Goal: Task Accomplishment & Management: Manage account settings

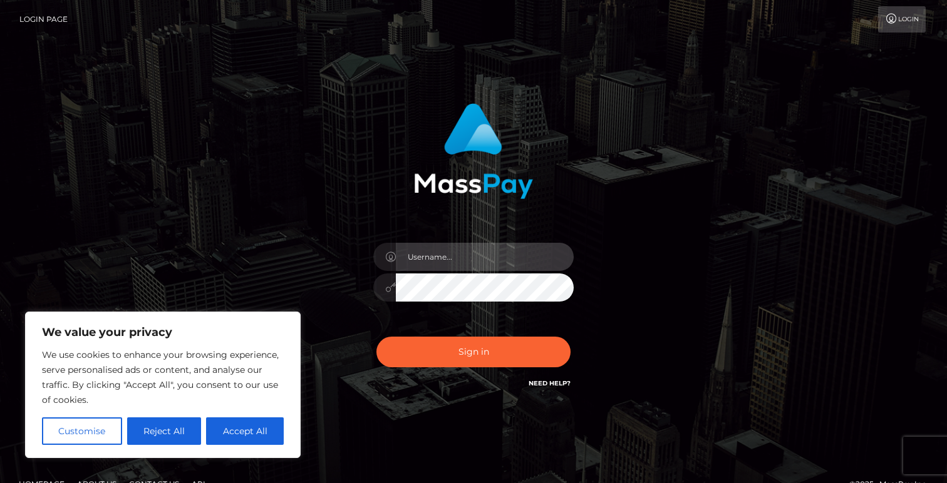
click at [435, 253] on input "text" at bounding box center [485, 257] width 178 height 28
click at [428, 267] on input "text" at bounding box center [485, 257] width 178 height 28
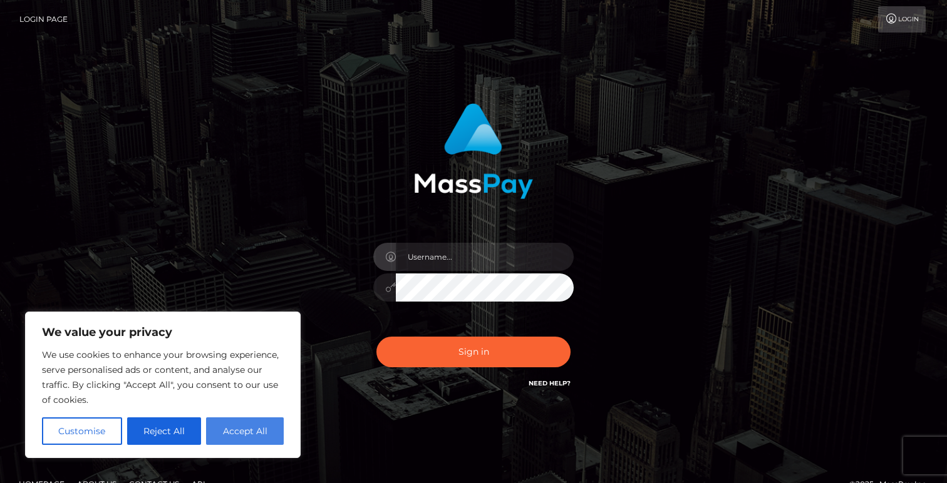
click at [255, 428] on button "Accept All" at bounding box center [245, 432] width 78 height 28
checkbox input "true"
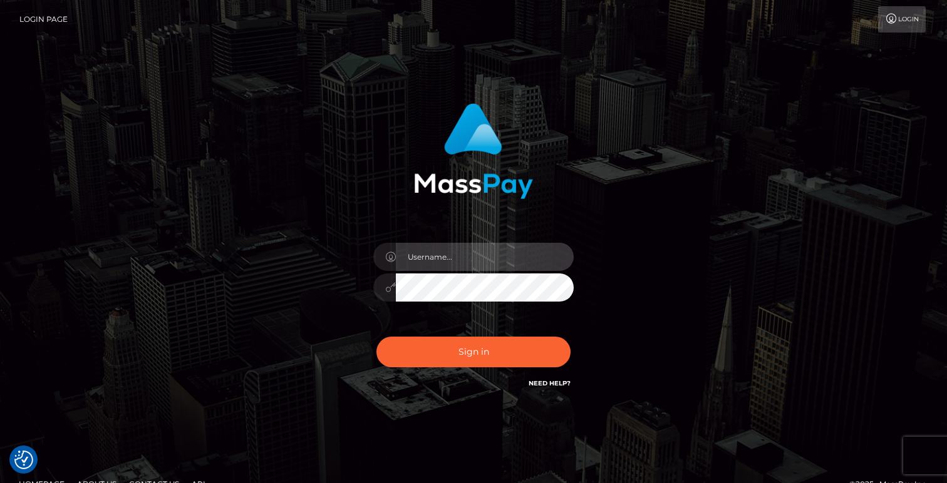
click at [429, 261] on input "text" at bounding box center [485, 257] width 178 height 28
type input "it-support.dev"
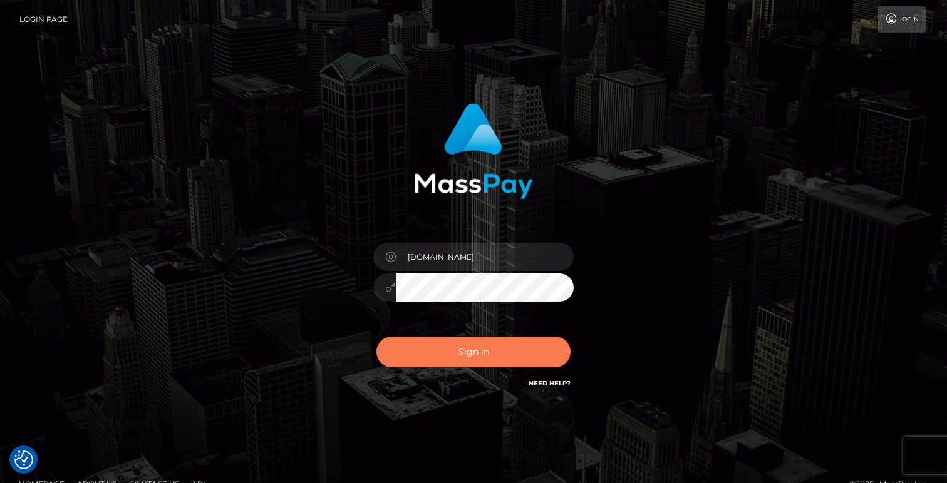
click at [456, 357] on button "Sign in" at bounding box center [473, 352] width 194 height 31
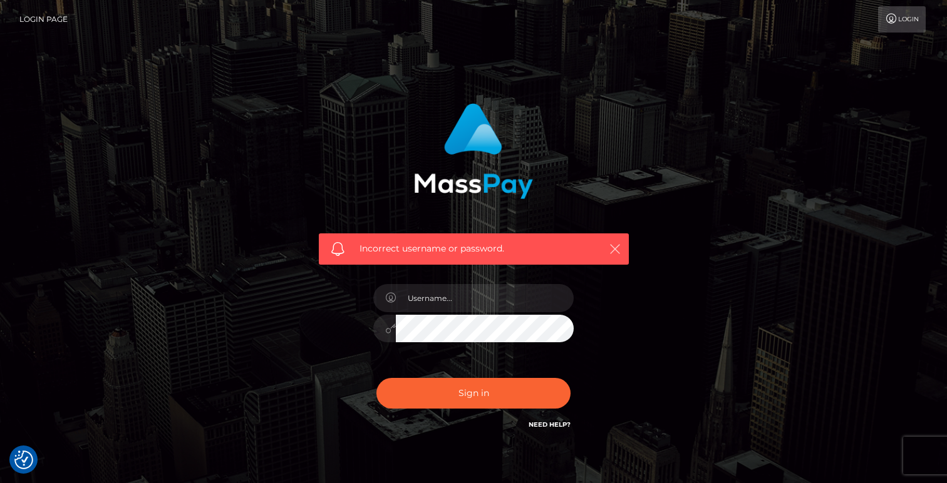
click at [619, 249] on icon "button" at bounding box center [615, 249] width 13 height 13
